Goal: Information Seeking & Learning: Learn about a topic

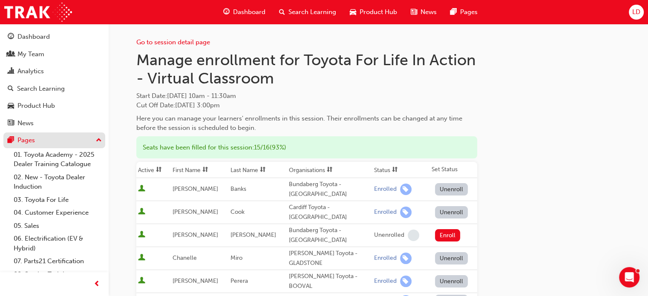
scroll to position [49, 0]
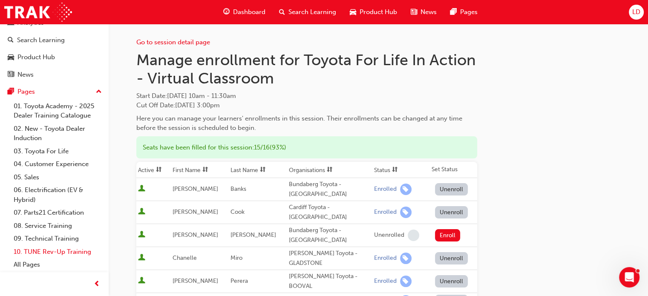
click at [38, 253] on link "10. TUNE Rev-Up Training" at bounding box center [57, 251] width 95 height 13
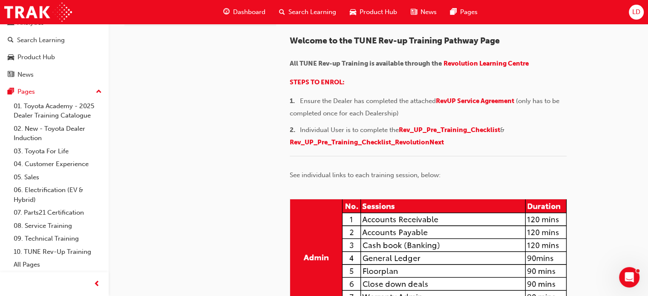
scroll to position [83, 0]
drag, startPoint x: 228, startPoint y: 199, endPoint x: 205, endPoint y: 152, distance: 52.0
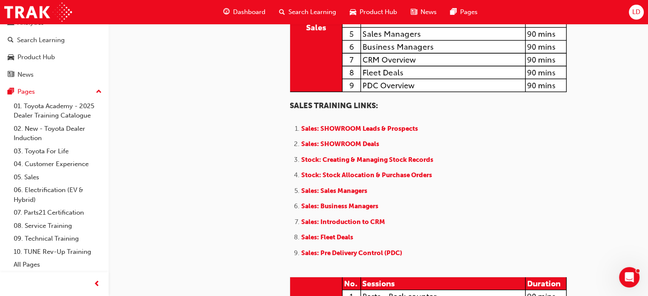
scroll to position [835, 0]
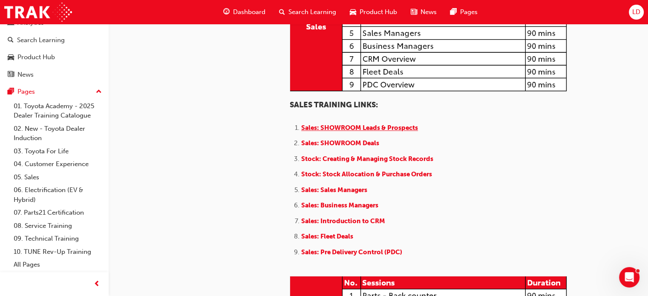
click at [368, 126] on span "Sales: SHOWROOM Leads & Prospects" at bounding box center [359, 128] width 117 height 8
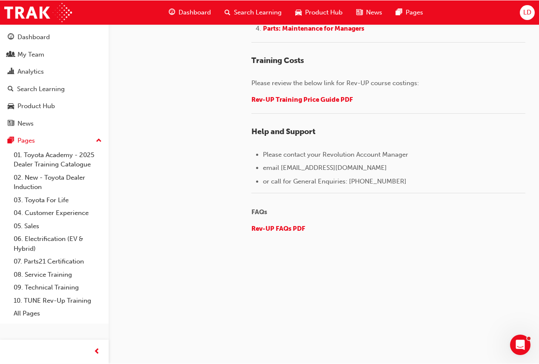
scroll to position [1333, 0]
